Goal: Information Seeking & Learning: Learn about a topic

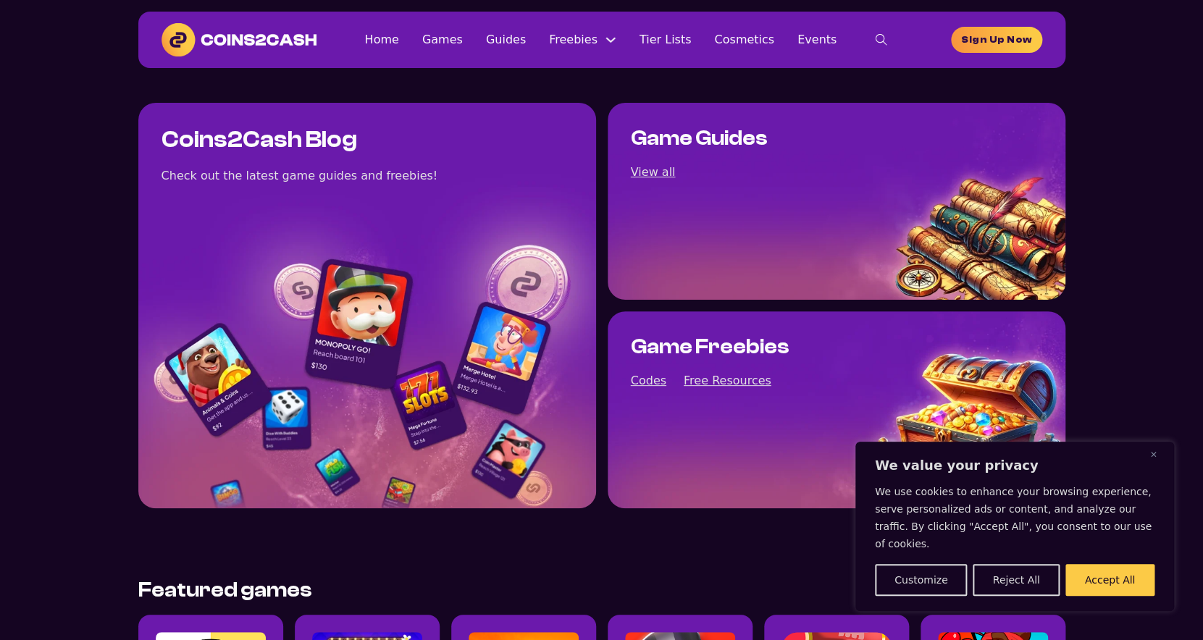
click at [95, 193] on section "Coins2Cash Blog Check out the latest game guides and freebies! Game Guides View…" at bounding box center [601, 305] width 1203 height 475
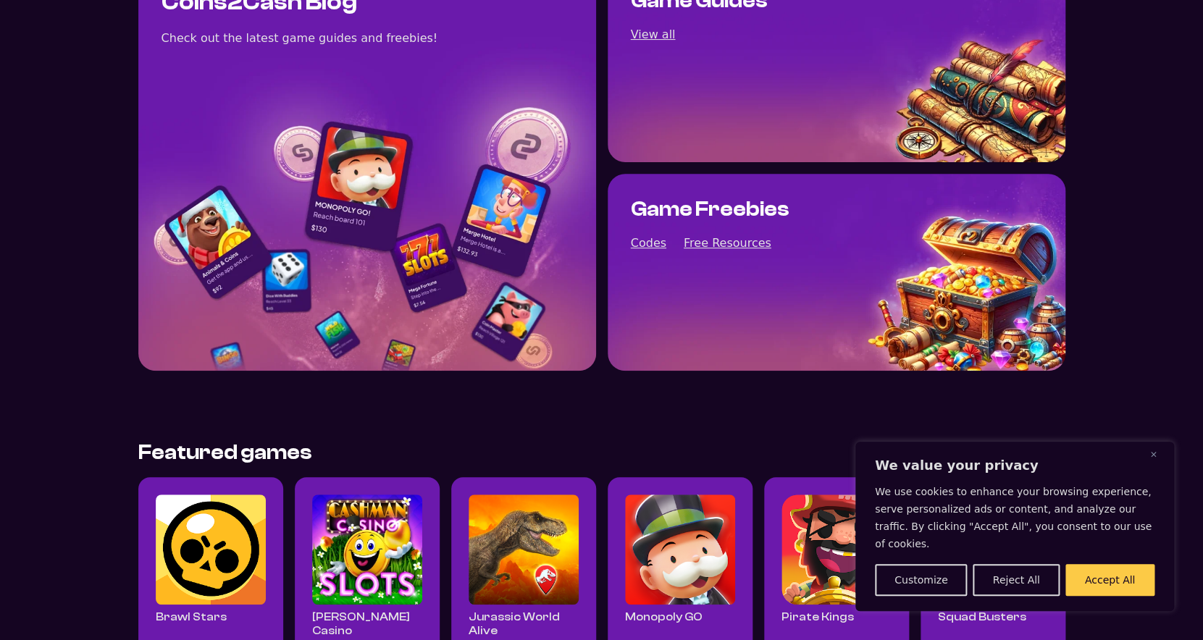
scroll to position [398, 0]
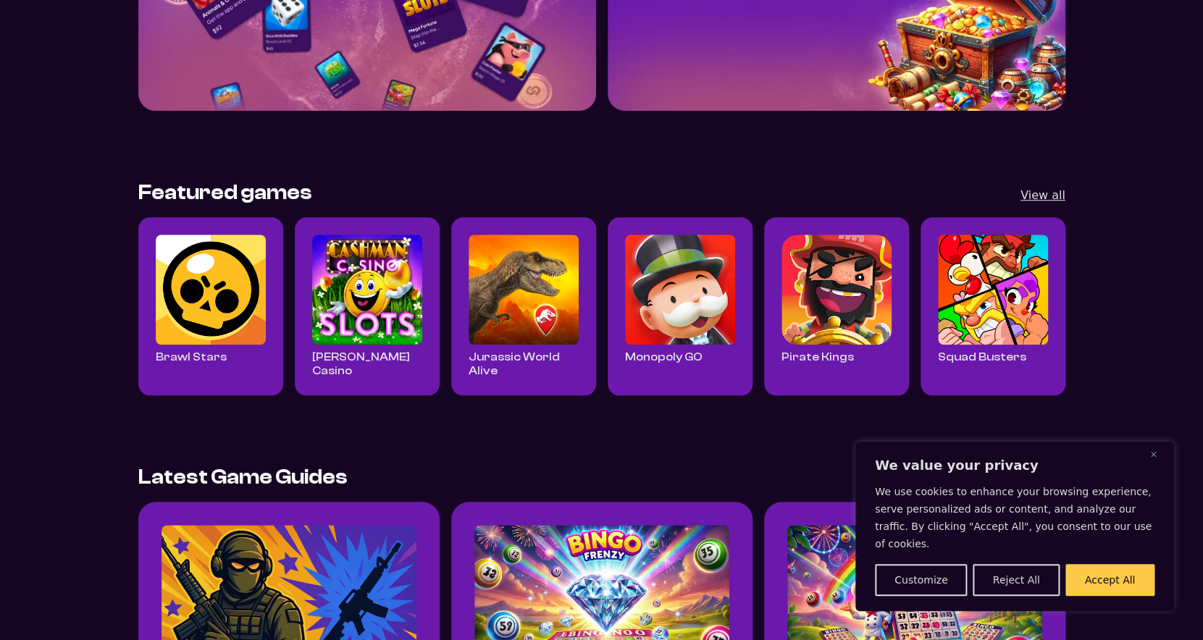
click at [1131, 602] on div "We value your privacy We use cookies to enhance your browsing experience, serve…" at bounding box center [1014, 526] width 319 height 169
click at [1103, 566] on button "Accept All" at bounding box center [1109, 580] width 89 height 32
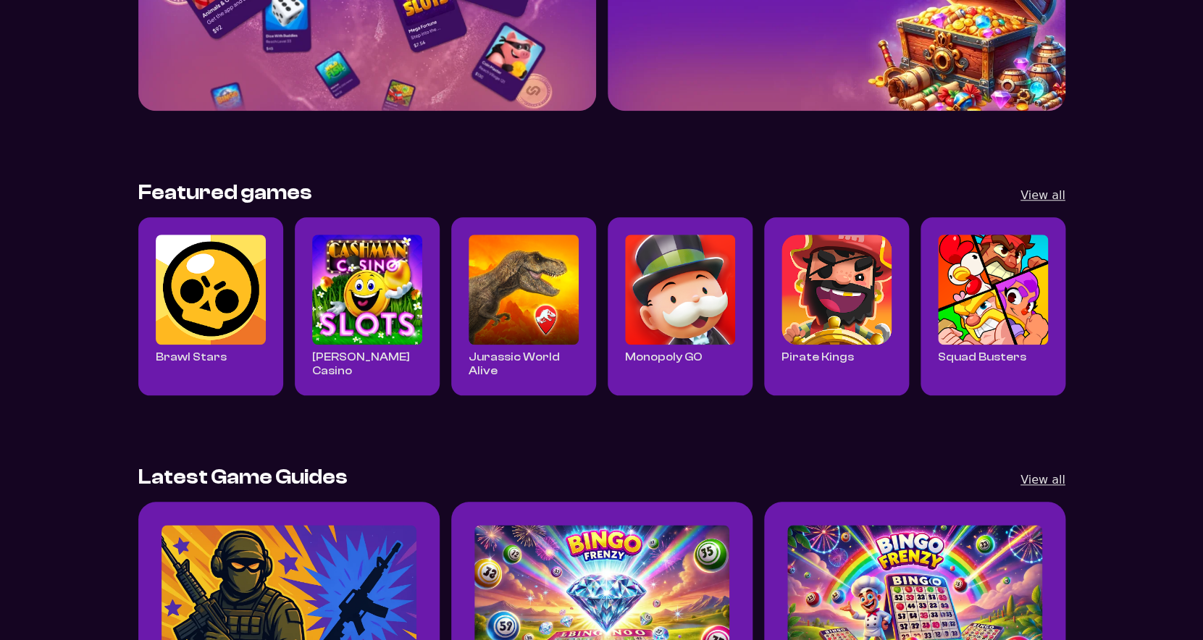
click at [200, 250] on img "Read all Brawl Stars posts" at bounding box center [211, 290] width 110 height 110
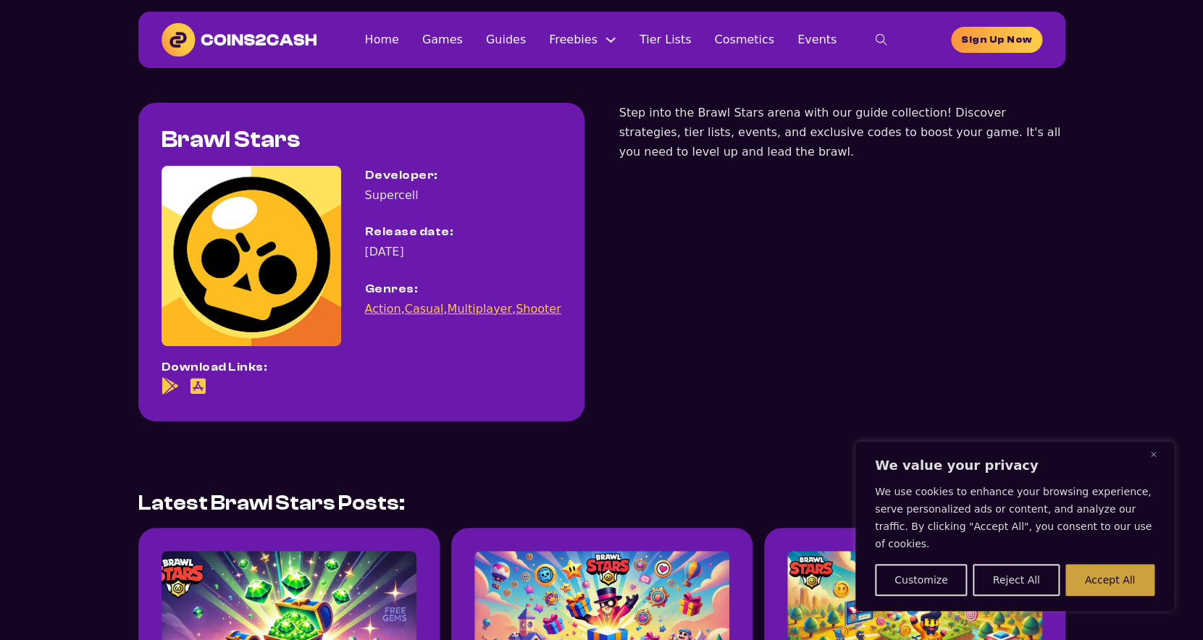
click at [1109, 572] on button "Accept All" at bounding box center [1109, 580] width 89 height 32
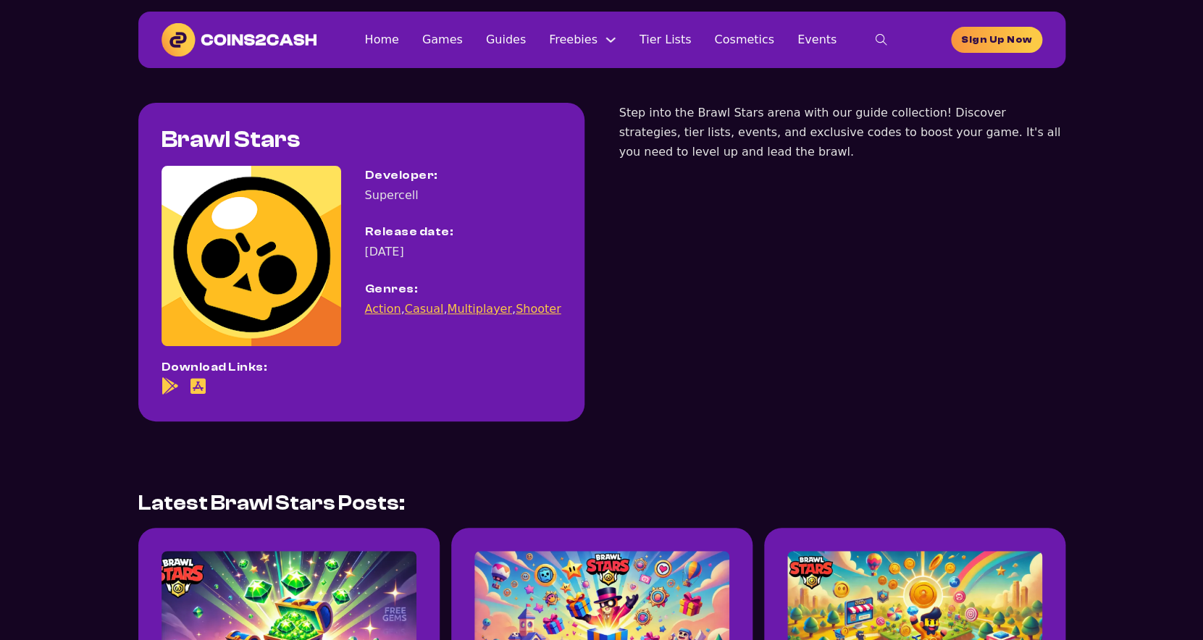
click at [215, 43] on img at bounding box center [240, 39] width 156 height 33
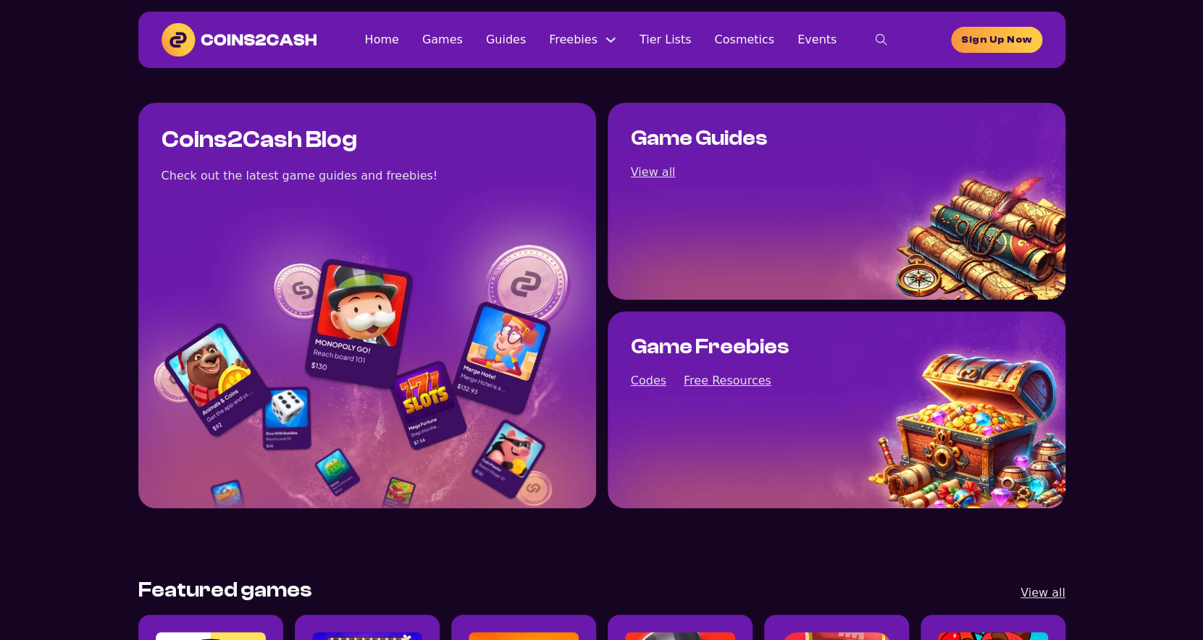
click at [957, 259] on div "Game Guides View all" at bounding box center [837, 201] width 458 height 197
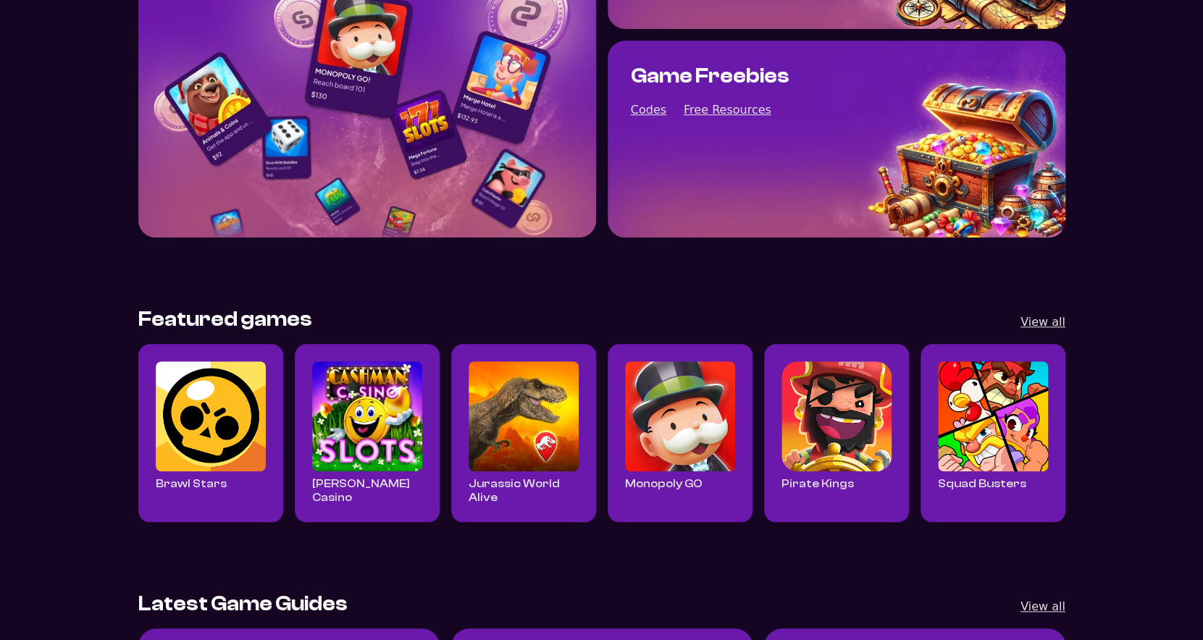
scroll to position [913, 0]
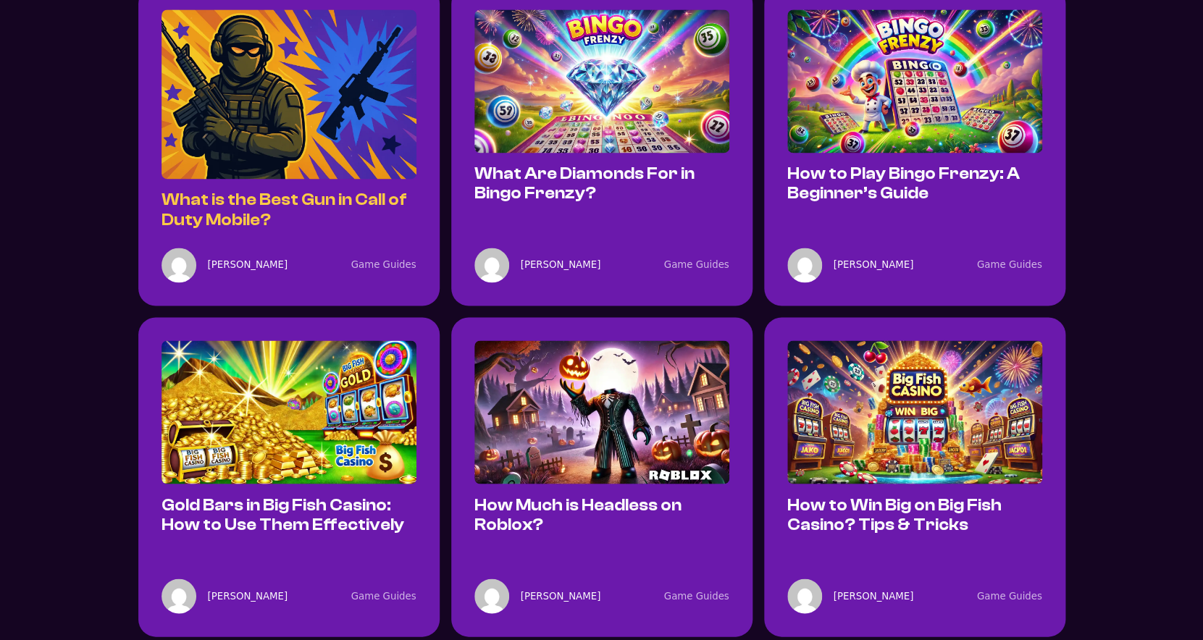
click at [256, 220] on link "What is the Best Gun in Call of Duty Mobile?" at bounding box center [285, 209] width 246 height 38
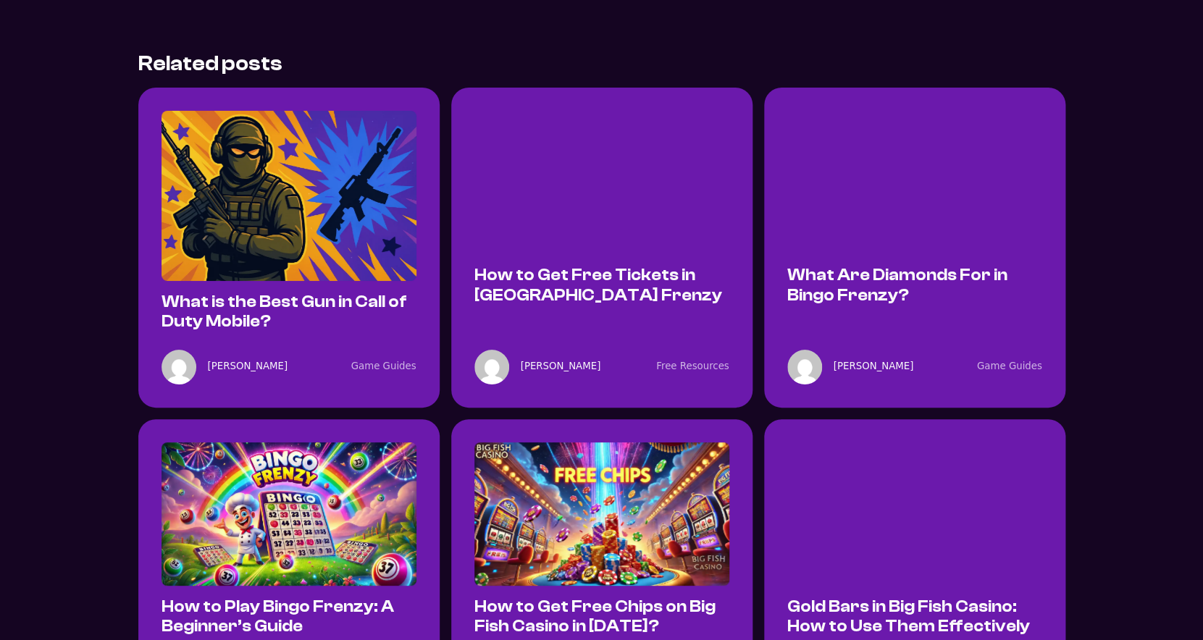
scroll to position [4788, 0]
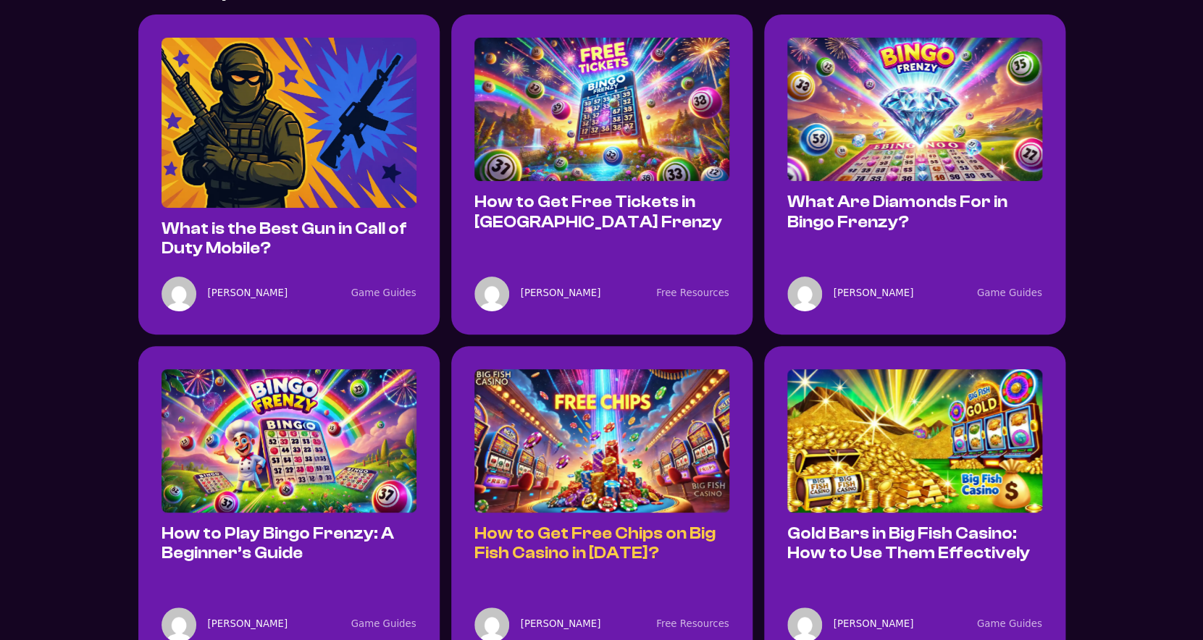
click at [585, 524] on h4 "How to Get Free Chips on Big Fish Casino in 2025?" at bounding box center [601, 544] width 255 height 40
click at [582, 392] on img at bounding box center [601, 440] width 255 height 143
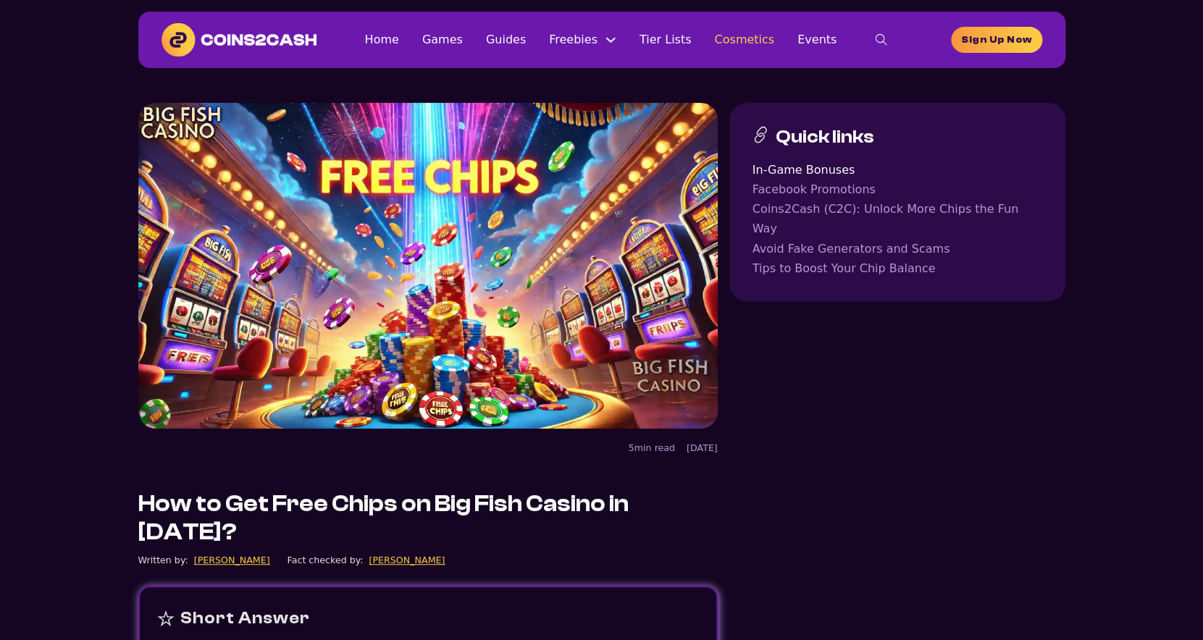
click at [728, 45] on link "Cosmetics" at bounding box center [744, 40] width 60 height 20
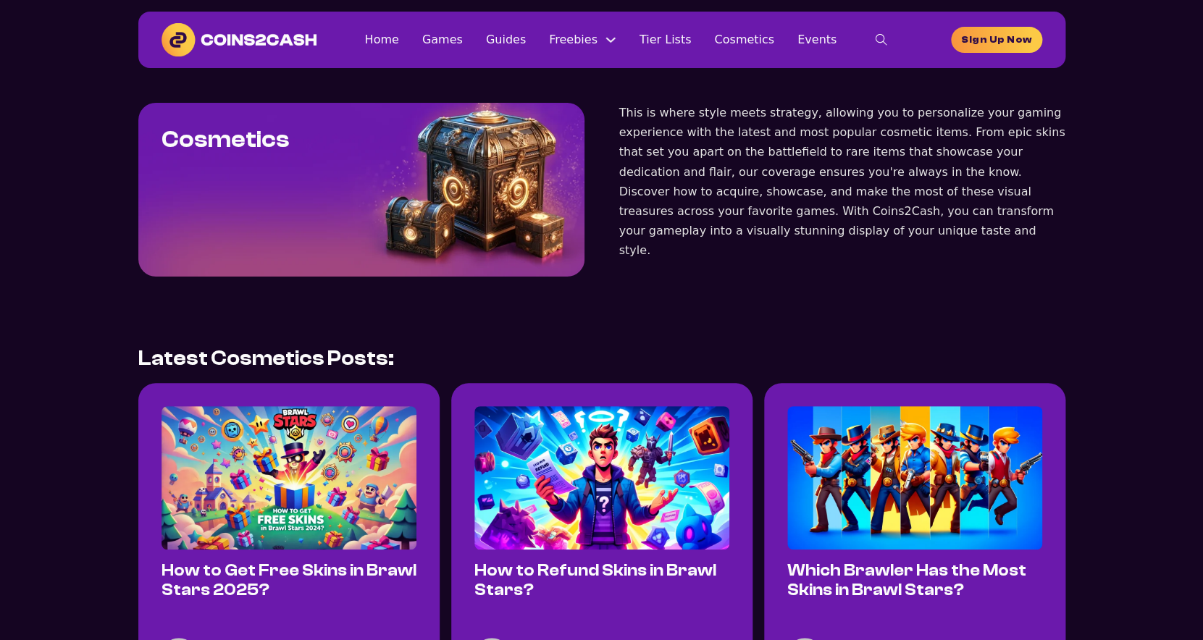
click at [816, 46] on link "Events" at bounding box center [816, 40] width 39 height 20
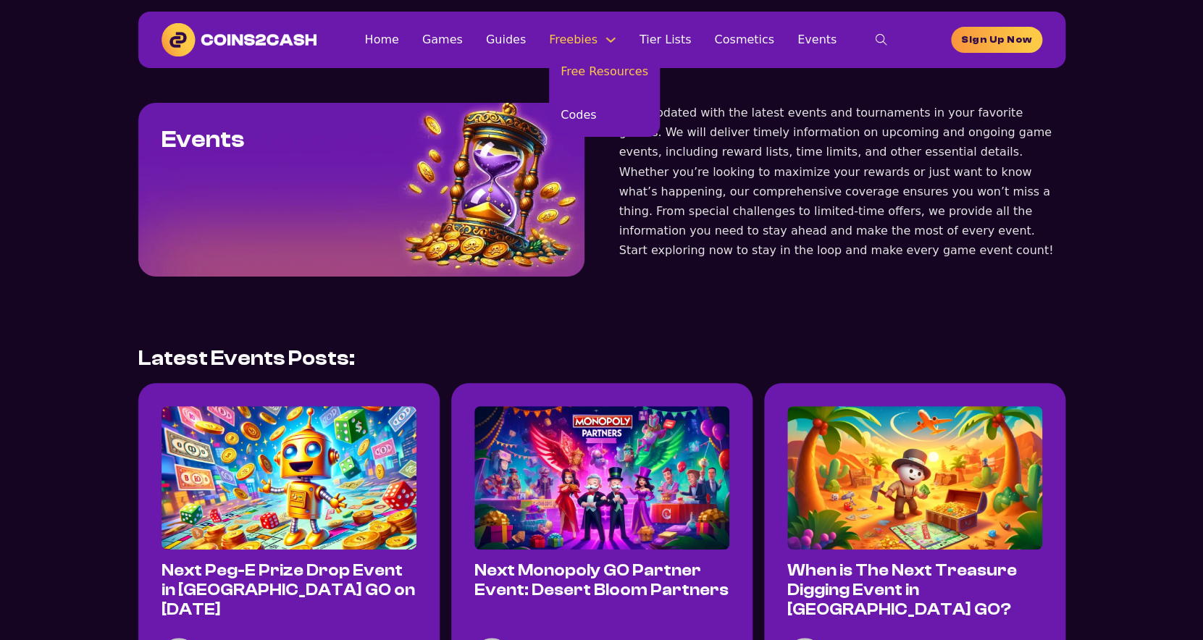
click at [600, 90] on link "Free Resources" at bounding box center [604, 71] width 111 height 43
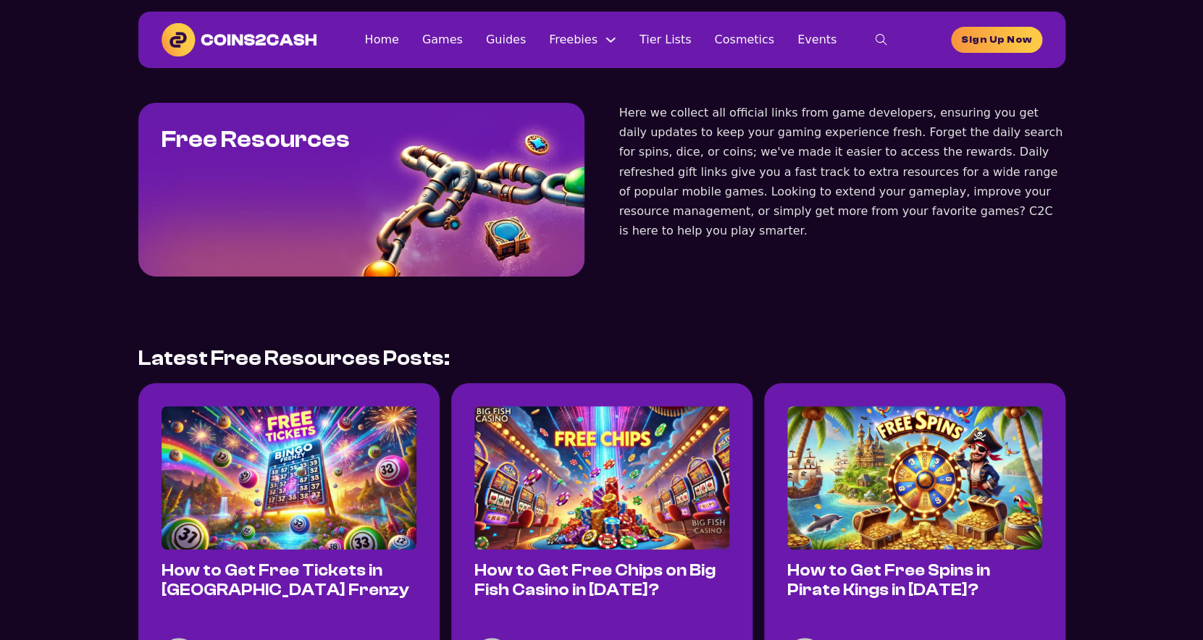
scroll to position [232, 0]
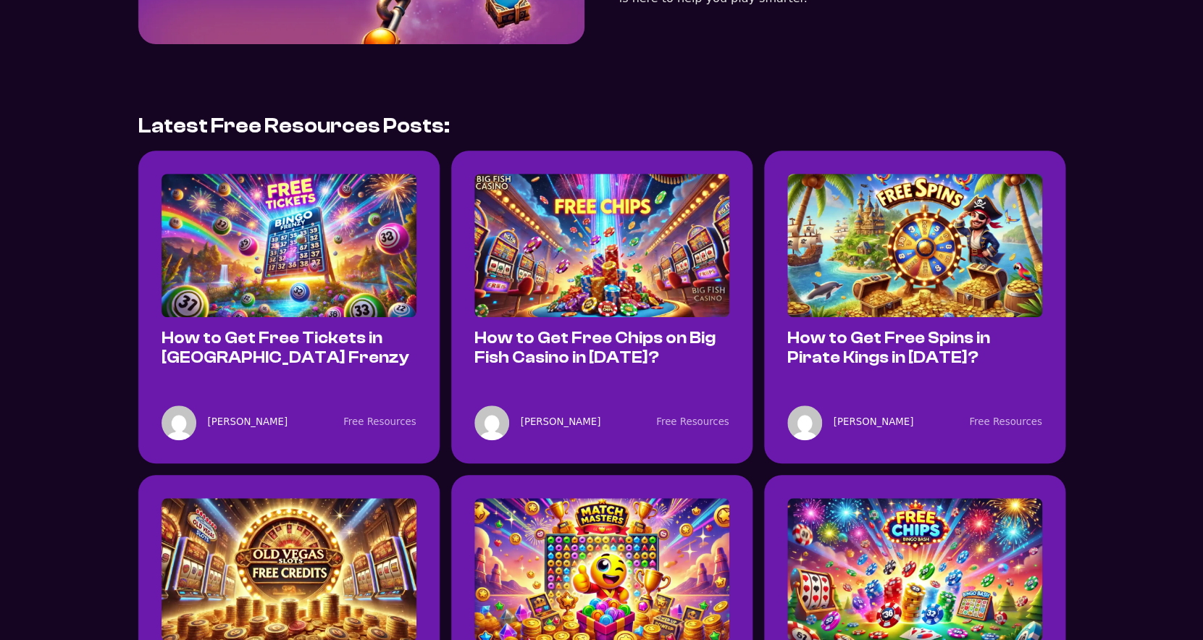
click at [942, 264] on img at bounding box center [914, 245] width 255 height 143
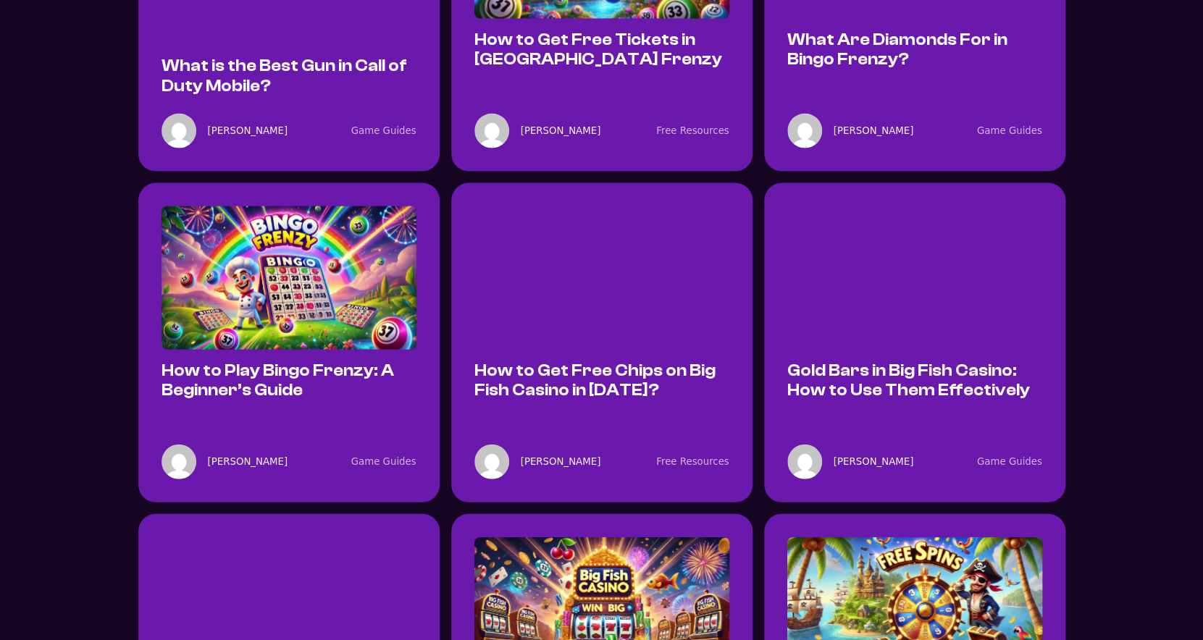
scroll to position [3904, 0]
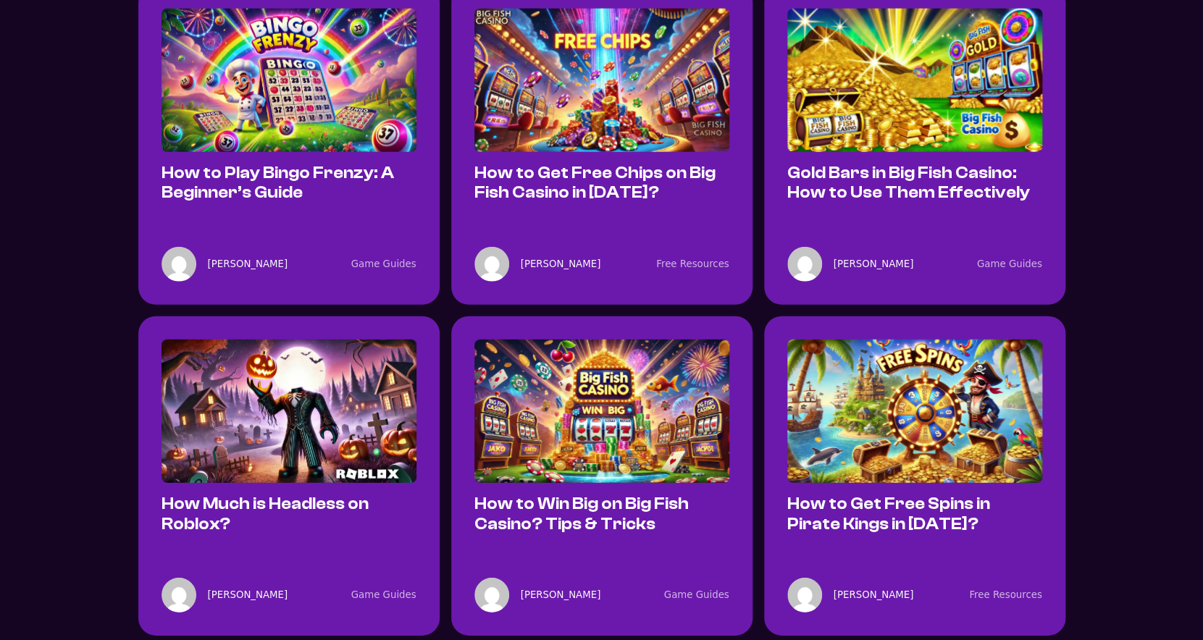
click at [335, 340] on img at bounding box center [289, 411] width 255 height 143
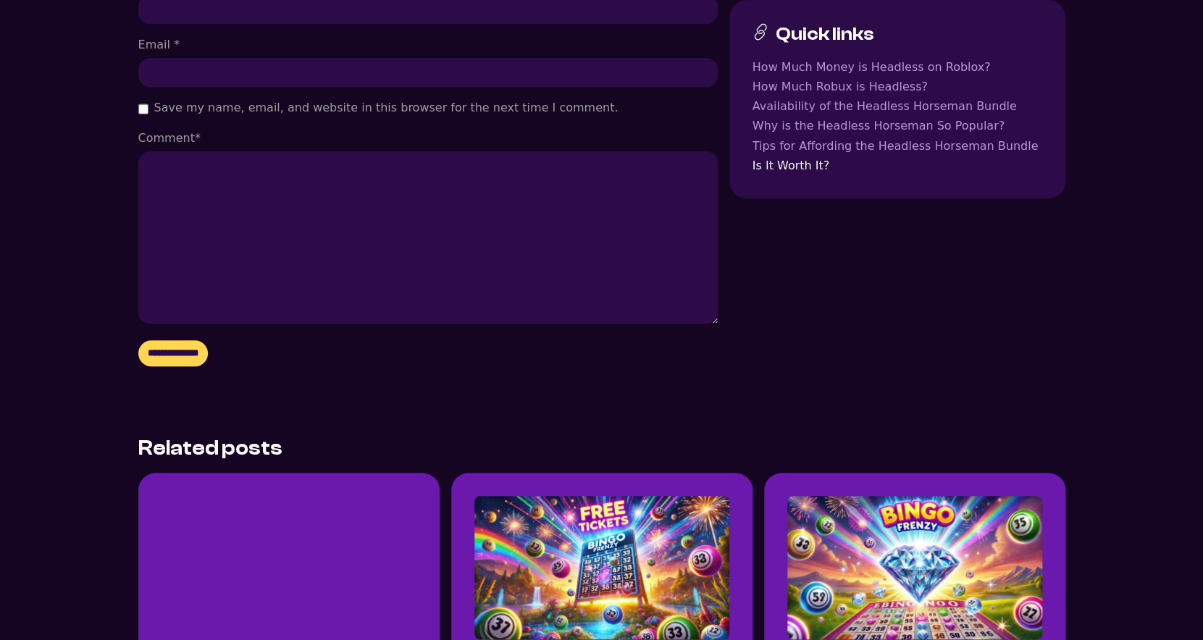
scroll to position [2526, 0]
